Goal: Task Accomplishment & Management: Use online tool/utility

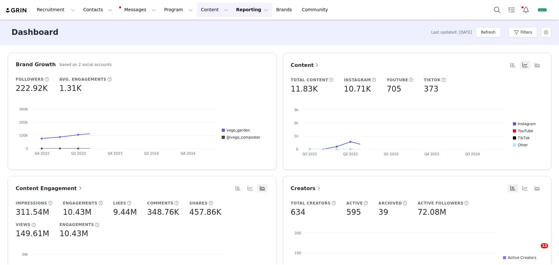
click at [210, 11] on button "Content Content" at bounding box center [214, 10] width 35 height 14
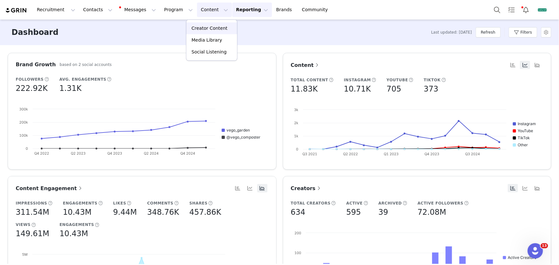
click at [208, 29] on p "Creator Content" at bounding box center [210, 28] width 36 height 7
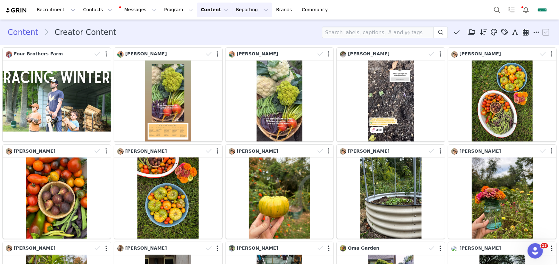
click at [240, 13] on button "Reporting Reporting" at bounding box center [252, 10] width 40 height 14
click at [248, 40] on p "Report Builder" at bounding box center [241, 40] width 32 height 7
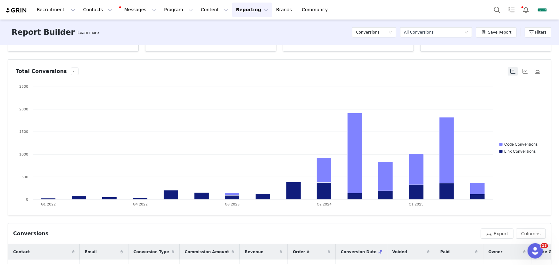
scroll to position [153, 0]
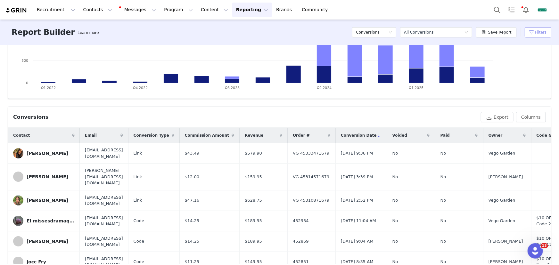
click at [539, 32] on button "Filters" at bounding box center [538, 32] width 27 height 10
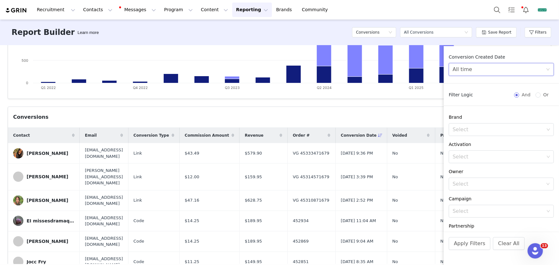
click at [496, 65] on div "All time" at bounding box center [499, 69] width 93 height 12
click at [465, 114] on li "Custom" at bounding box center [499, 114] width 101 height 10
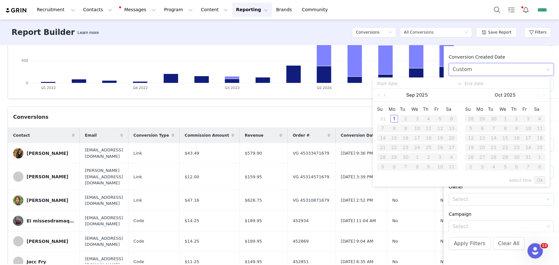
click at [387, 94] on link at bounding box center [386, 95] width 6 height 13
click at [438, 119] on div "1" at bounding box center [441, 119] width 8 height 8
type input "[DATE]"
click at [386, 168] on div "31" at bounding box center [383, 167] width 8 height 8
type input "[DATE]"
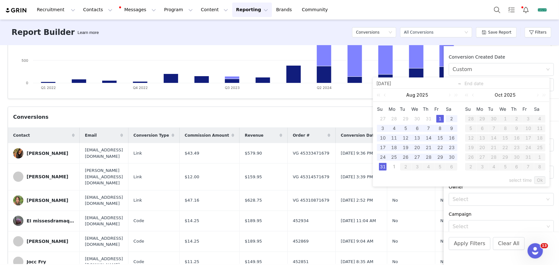
type input "[DATE]"
click at [542, 180] on link "Ok" at bounding box center [540, 181] width 11 height 8
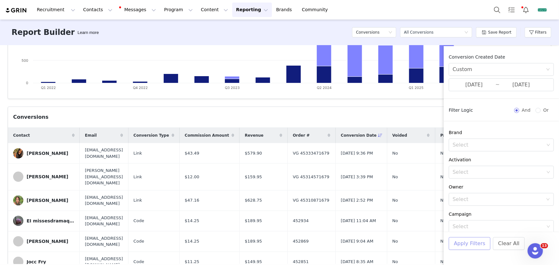
click at [485, 241] on button "Apply Filters" at bounding box center [470, 244] width 42 height 13
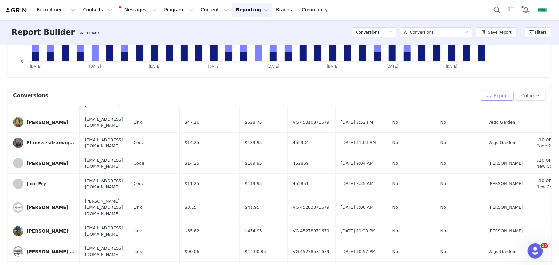
scroll to position [146, 0]
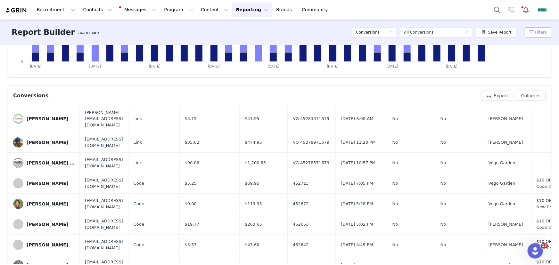
click at [532, 34] on button "Filters" at bounding box center [538, 32] width 27 height 10
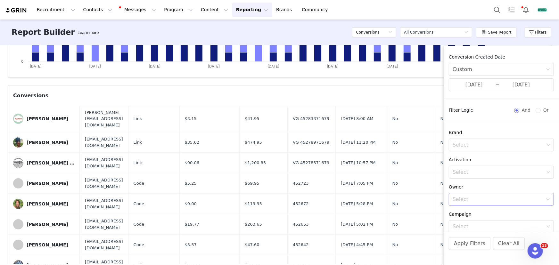
click at [462, 198] on div "Select" at bounding box center [498, 199] width 90 height 6
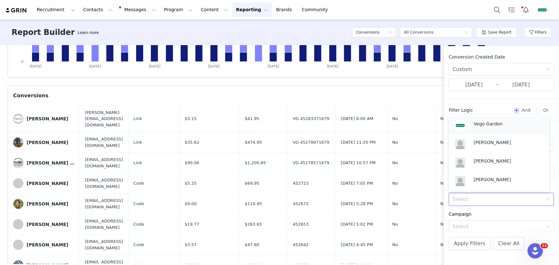
click at [480, 125] on p "Vego Garden" at bounding box center [508, 124] width 69 height 7
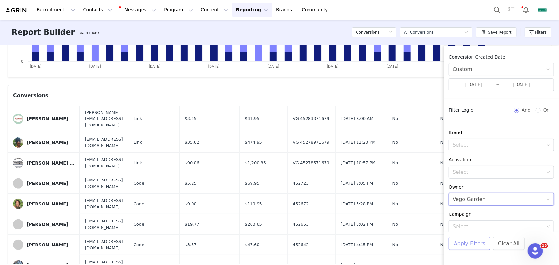
click at [463, 245] on button "Apply Filters" at bounding box center [470, 244] width 42 height 13
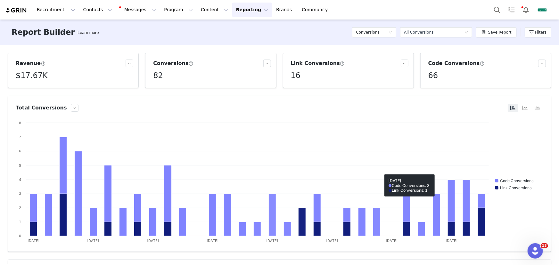
scroll to position [175, 0]
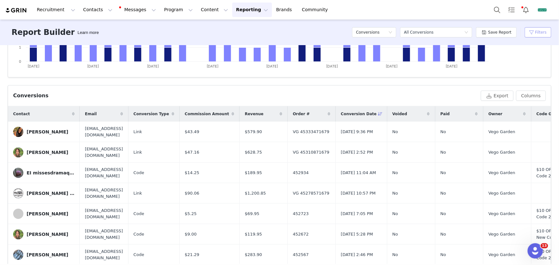
click at [535, 29] on button "Filters" at bounding box center [538, 32] width 27 height 10
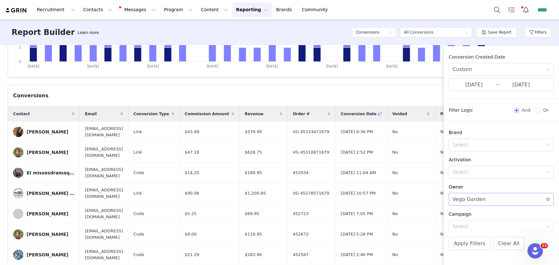
click at [497, 202] on div "Select Vego Garden" at bounding box center [499, 200] width 93 height 12
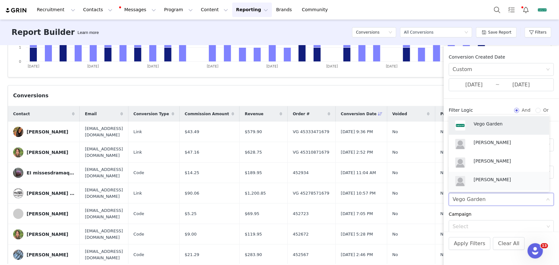
click at [494, 176] on p "[PERSON_NAME]" at bounding box center [508, 179] width 69 height 7
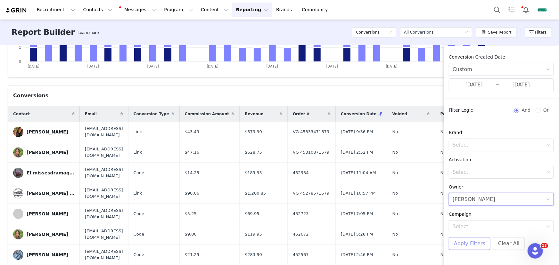
click at [478, 244] on button "Apply Filters" at bounding box center [470, 244] width 42 height 13
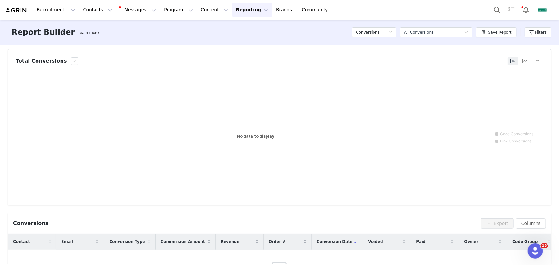
scroll to position [0, 0]
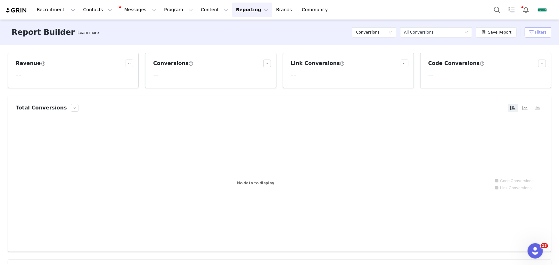
click at [535, 33] on button "Filters" at bounding box center [538, 32] width 27 height 10
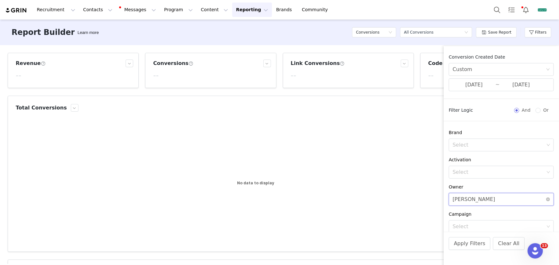
click at [494, 201] on div "Select [PERSON_NAME]" at bounding box center [499, 200] width 93 height 12
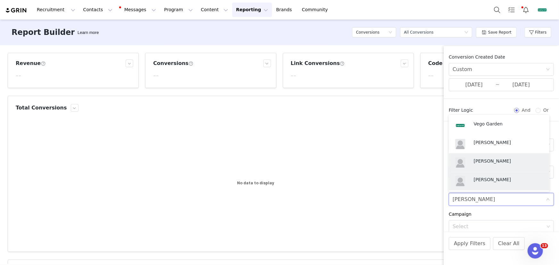
drag, startPoint x: 490, startPoint y: 159, endPoint x: 484, endPoint y: 193, distance: 34.5
click at [490, 160] on p "[PERSON_NAME]" at bounding box center [508, 161] width 69 height 7
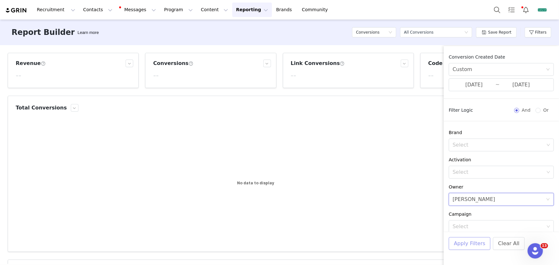
click at [472, 246] on button "Apply Filters" at bounding box center [470, 244] width 42 height 13
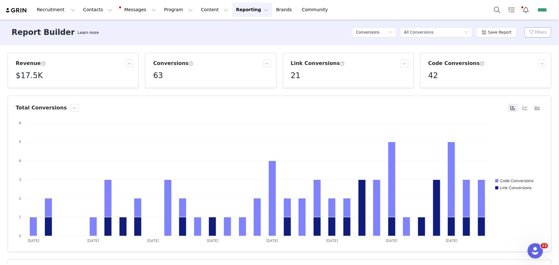
click at [537, 31] on button "Filters" at bounding box center [538, 32] width 27 height 10
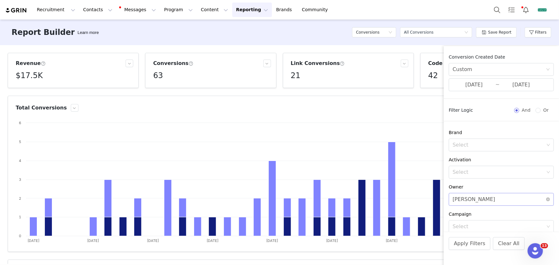
click at [477, 198] on div "[PERSON_NAME]" at bounding box center [474, 200] width 43 height 12
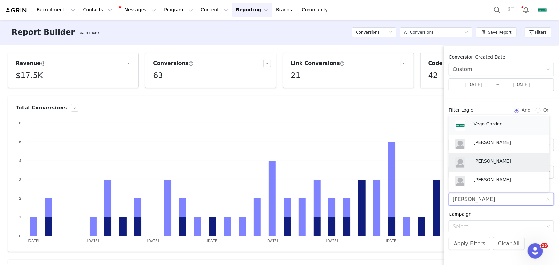
click at [490, 124] on p "Vego Garden" at bounding box center [508, 124] width 69 height 7
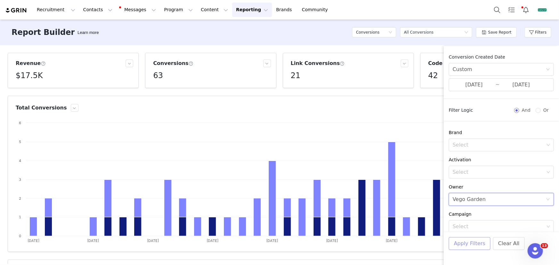
click at [482, 244] on button "Apply Filters" at bounding box center [470, 244] width 42 height 13
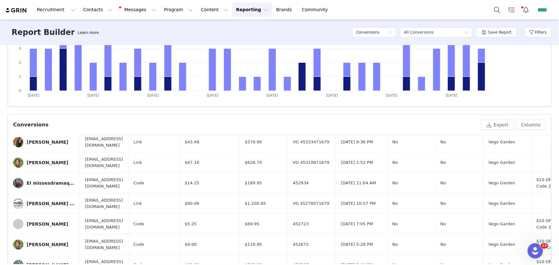
scroll to position [29, 0]
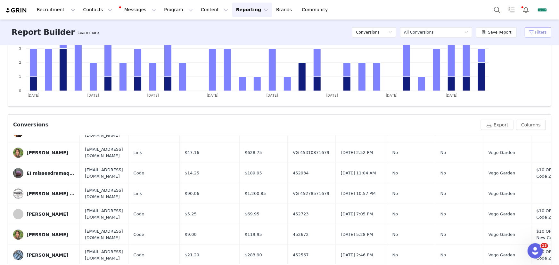
click at [530, 32] on button "Filters" at bounding box center [538, 32] width 27 height 10
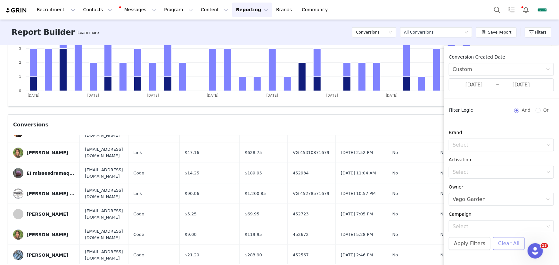
click at [498, 246] on button "Clear All" at bounding box center [509, 244] width 32 height 13
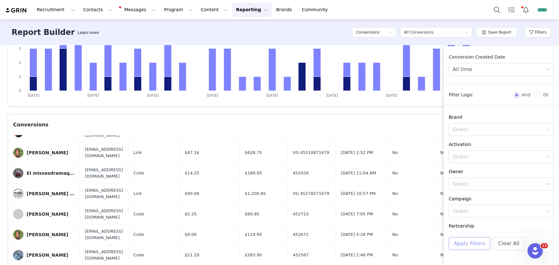
click at [470, 246] on button "Apply Filters" at bounding box center [470, 244] width 42 height 13
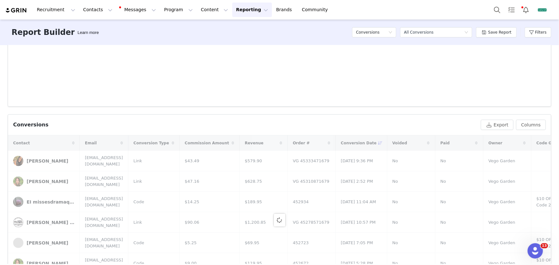
scroll to position [0, 0]
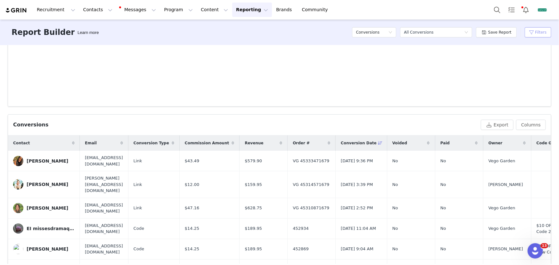
click at [534, 34] on button "Filters" at bounding box center [538, 32] width 27 height 10
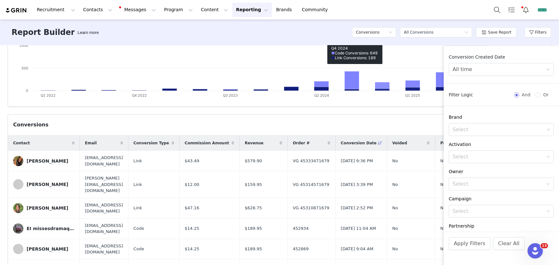
click at [349, 123] on div "Conversions" at bounding box center [245, 125] width 465 height 8
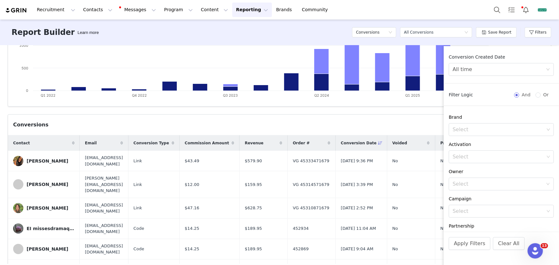
click at [332, 124] on div "Conversions" at bounding box center [245, 125] width 465 height 8
click at [499, 245] on button "Clear All" at bounding box center [509, 244] width 32 height 13
click at [439, 112] on div "Revenue $3.21M Conversions 8.12K Link Conversions 2.68K Code Conversions 5.44K …" at bounding box center [279, 154] width 559 height 219
click at [541, 30] on button "Filters" at bounding box center [538, 32] width 27 height 10
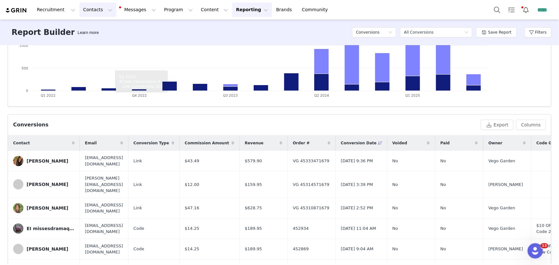
drag, startPoint x: 82, startPoint y: 13, endPoint x: 106, endPoint y: 29, distance: 29.1
click at [82, 13] on button "Contacts Contacts" at bounding box center [97, 10] width 37 height 14
click at [107, 29] on div "Creators" at bounding box center [101, 28] width 43 height 7
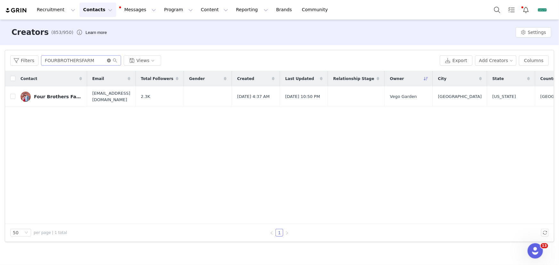
click at [109, 61] on icon "icon: close-circle" at bounding box center [109, 61] width 4 height 4
click at [102, 60] on input "text" at bounding box center [81, 60] width 80 height 10
paste input "Hometalk"
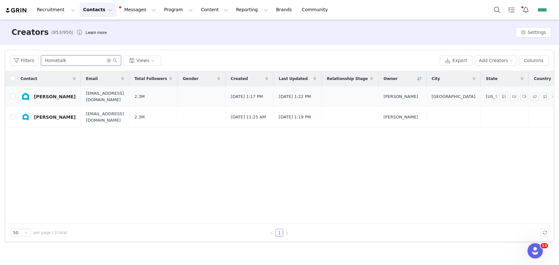
type input "Hometalk"
click at [59, 96] on div "[PERSON_NAME]" at bounding box center [55, 96] width 42 height 5
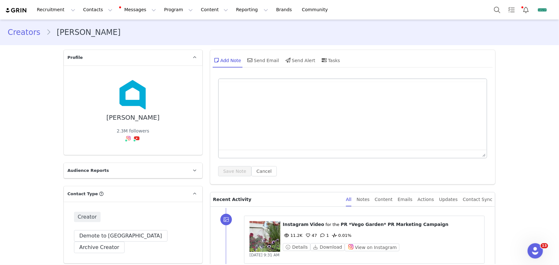
type input "+1 ([GEOGRAPHIC_DATA])"
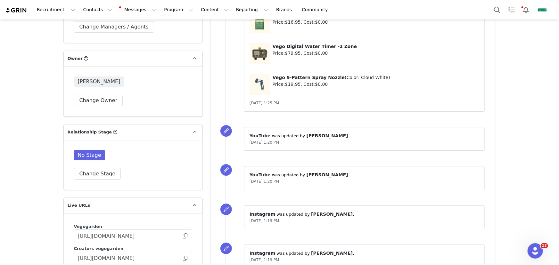
scroll to position [990, 0]
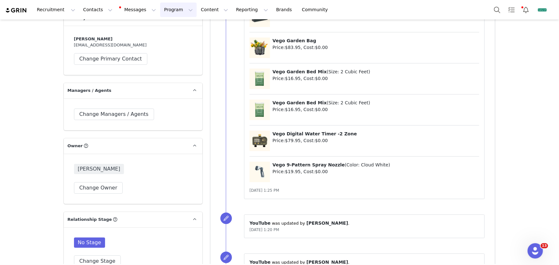
click at [170, 13] on button "Program Program" at bounding box center [178, 10] width 37 height 14
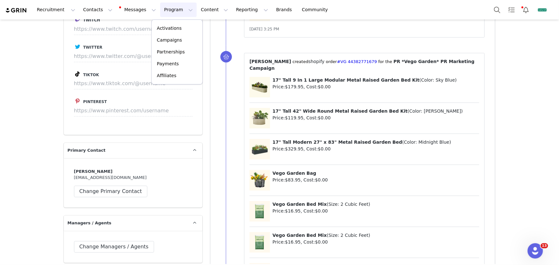
scroll to position [757, 0]
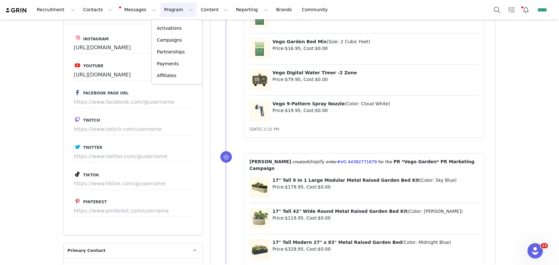
click at [509, 155] on div "Creators [PERSON_NAME] Profile [PERSON_NAME] 2.3M followers Audience Reports Re…" at bounding box center [279, 230] width 559 height 1937
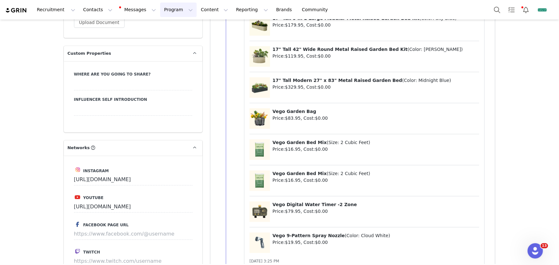
scroll to position [612, 0]
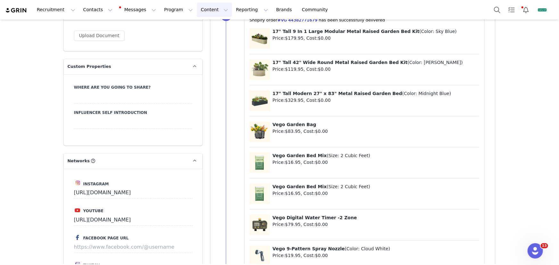
click at [209, 10] on button "Content Content" at bounding box center [214, 10] width 35 height 14
click at [171, 15] on button "Program Program" at bounding box center [178, 10] width 37 height 14
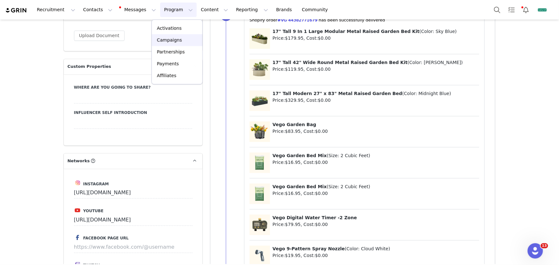
click at [175, 35] on link "Campaigns" at bounding box center [177, 40] width 51 height 12
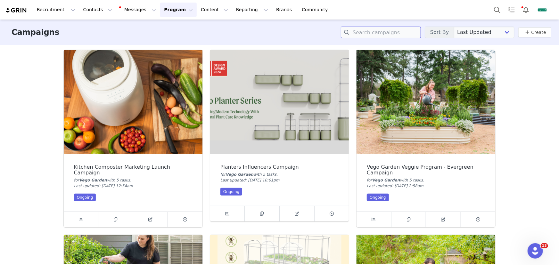
click at [368, 33] on input at bounding box center [381, 33] width 80 height 12
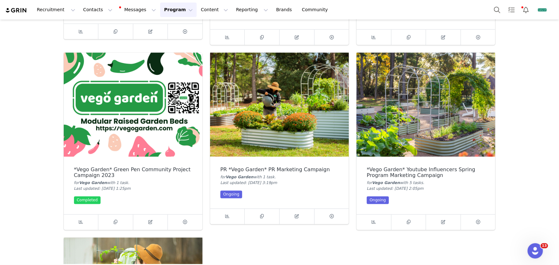
scroll to position [554, 0]
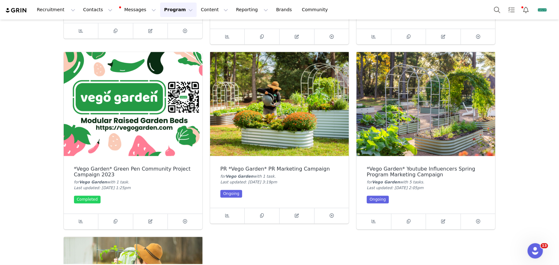
type input "PR"
click at [291, 131] on img at bounding box center [279, 104] width 139 height 104
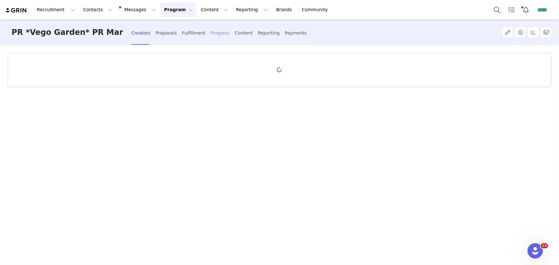
click at [211, 32] on div "Progress" at bounding box center [220, 33] width 19 height 17
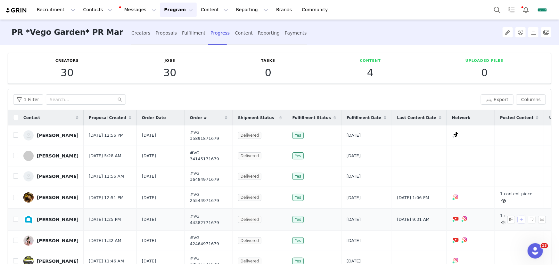
click at [518, 218] on button "button" at bounding box center [522, 220] width 8 height 8
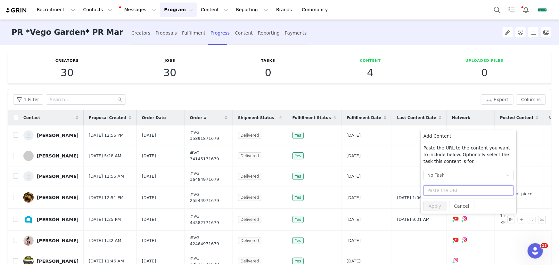
click at [458, 192] on input "text" at bounding box center [469, 191] width 90 height 10
paste input "[URL][DOMAIN_NAME]"
type input "[URL][DOMAIN_NAME]"
click at [439, 205] on button "Apply" at bounding box center [435, 203] width 23 height 10
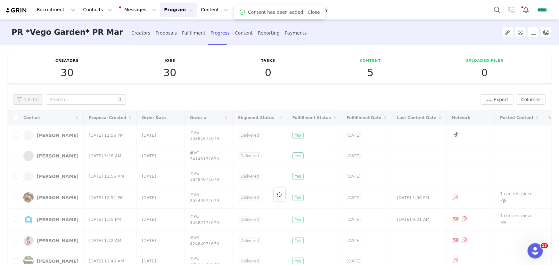
scroll to position [29, 0]
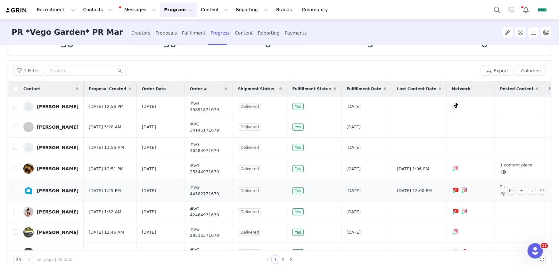
click at [60, 189] on div "[PERSON_NAME]" at bounding box center [58, 190] width 42 height 5
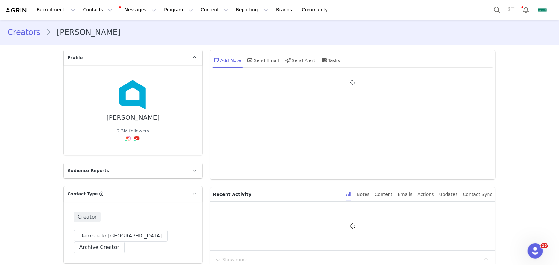
type input "+1 ([GEOGRAPHIC_DATA])"
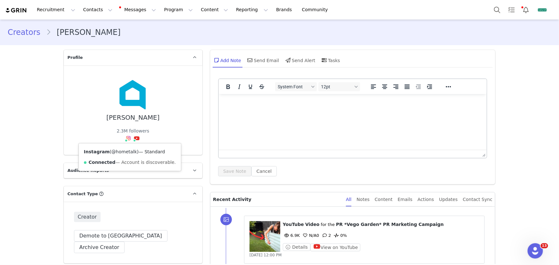
click at [125, 152] on link "@hometalk" at bounding box center [125, 151] width 26 height 5
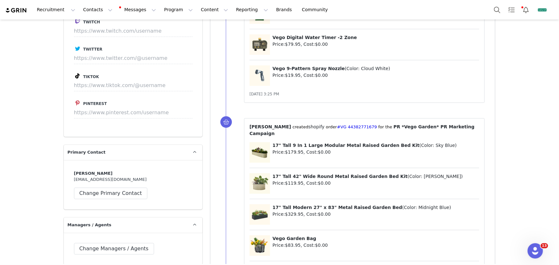
scroll to position [874, 0]
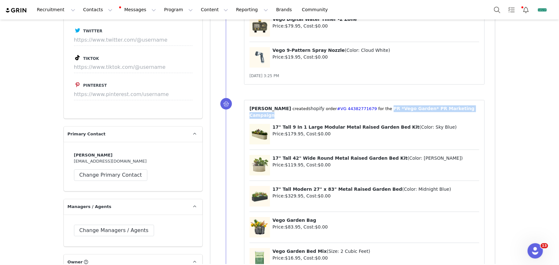
drag, startPoint x: 374, startPoint y: 102, endPoint x: 474, endPoint y: 103, distance: 100.0
click at [474, 105] on p "⁨ [PERSON_NAME] ⁩ created⁨ shopify ⁩⁨⁩ order⁨ #VG 44382771679 ⁩ for the ⁨ PR *V…" at bounding box center [365, 111] width 230 height 13
copy span "PR *Vego Garden* PR Marketing Campaign"
